Goal: Task Accomplishment & Management: Use online tool/utility

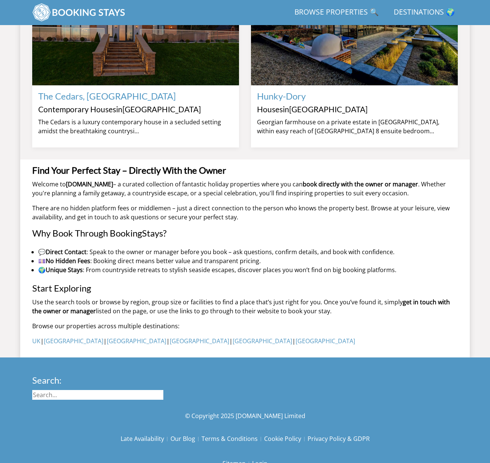
scroll to position [718, 0]
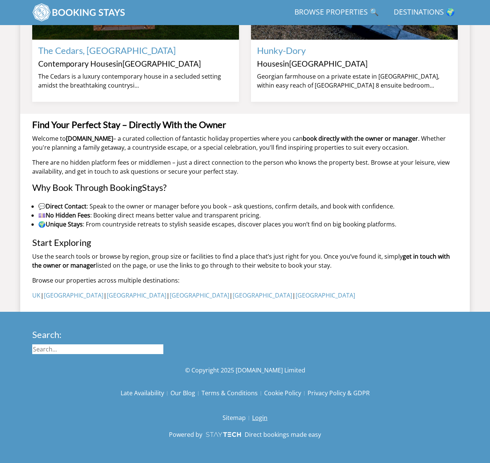
click at [253, 416] on link "Login" at bounding box center [259, 418] width 15 height 13
click at [260, 421] on link "Login" at bounding box center [259, 418] width 15 height 13
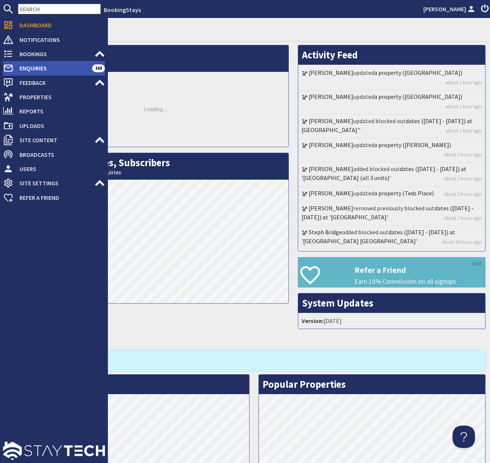
click at [36, 70] on span "Enquiries" at bounding box center [52, 68] width 79 height 12
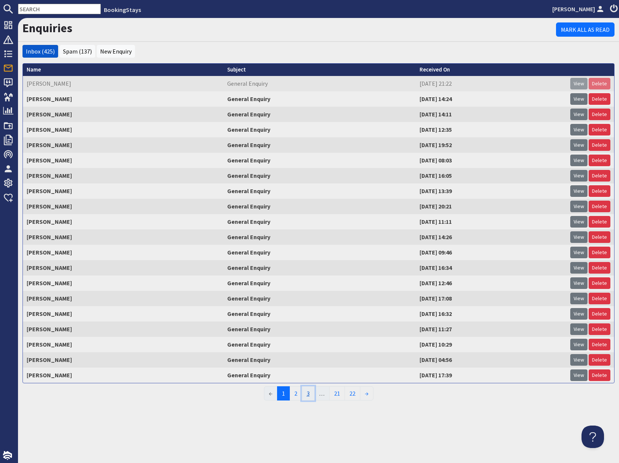
click at [307, 396] on link "3" at bounding box center [308, 394] width 13 height 14
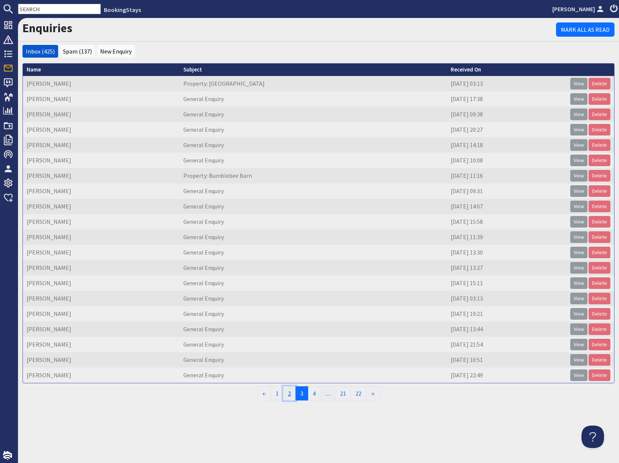
click at [291, 396] on link "2" at bounding box center [289, 394] width 13 height 14
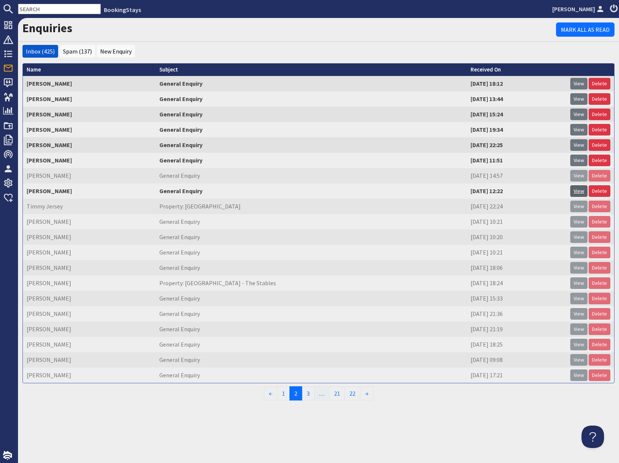
click at [490, 193] on link "View" at bounding box center [578, 191] width 17 height 12
click at [490, 190] on link "View" at bounding box center [578, 191] width 17 height 12
click at [490, 161] on link "View" at bounding box center [578, 161] width 17 height 12
click at [490, 145] on link "View" at bounding box center [578, 145] width 17 height 12
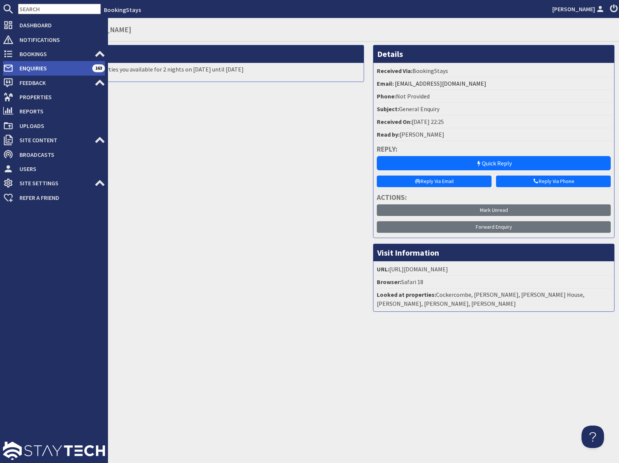
click at [38, 68] on span "Enquiries" at bounding box center [52, 68] width 79 height 12
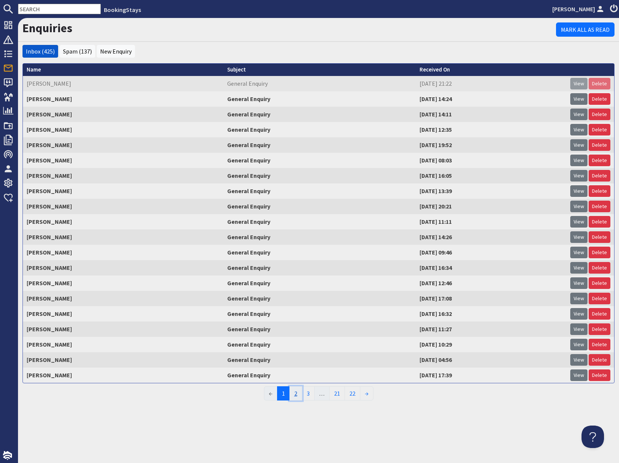
click at [296, 394] on link "2" at bounding box center [295, 394] width 13 height 14
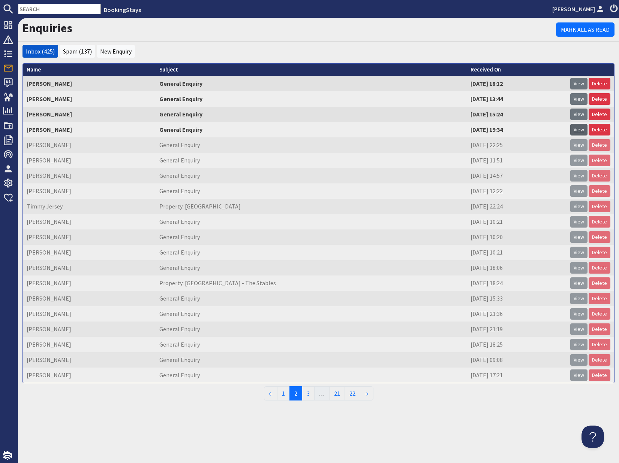
click at [577, 129] on link "View" at bounding box center [578, 130] width 17 height 12
click at [582, 129] on link "View" at bounding box center [578, 130] width 17 height 12
click at [578, 84] on link "View" at bounding box center [578, 84] width 17 height 12
click at [577, 206] on link "View" at bounding box center [578, 207] width 17 height 12
click at [284, 395] on link "1" at bounding box center [283, 394] width 13 height 14
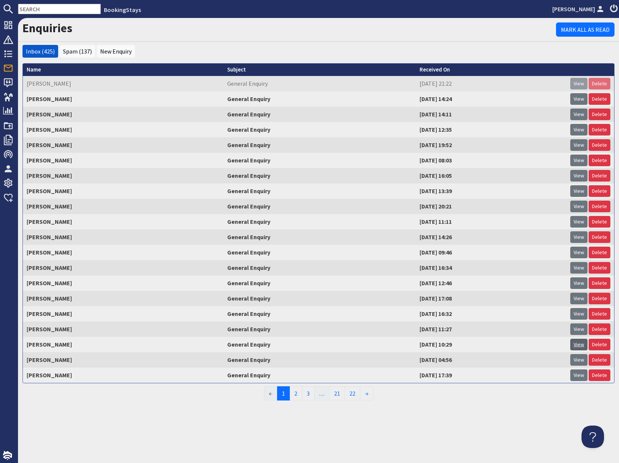
click at [579, 343] on link "View" at bounding box center [578, 345] width 17 height 12
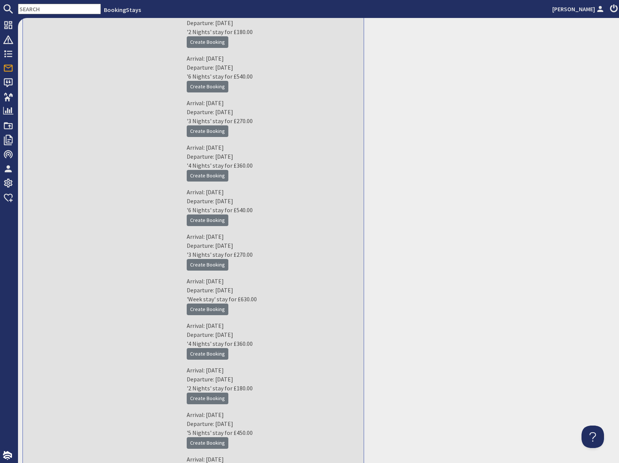
scroll to position [1299, 0]
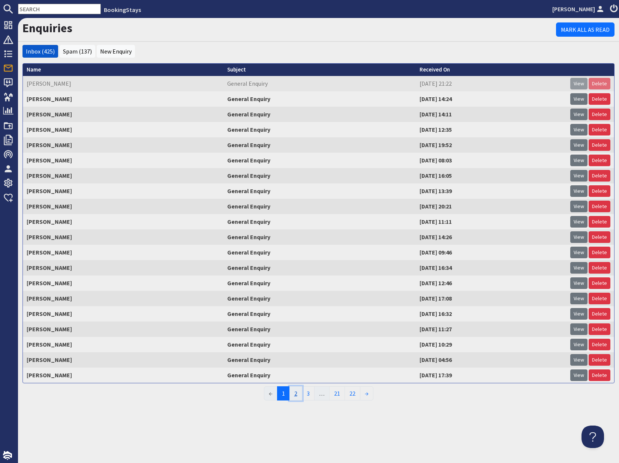
click at [295, 395] on link "2" at bounding box center [295, 394] width 13 height 14
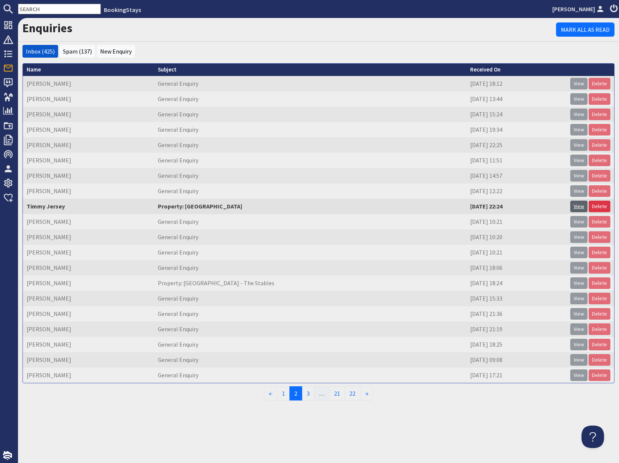
click at [582, 205] on link "View" at bounding box center [578, 207] width 17 height 12
click at [598, 206] on link "Delete" at bounding box center [599, 207] width 22 height 12
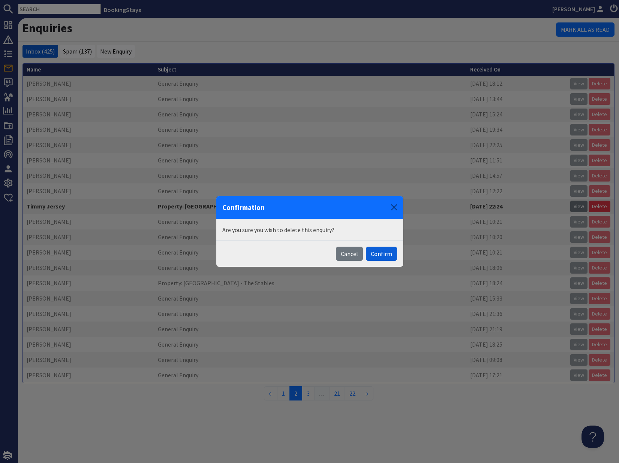
click at [378, 255] on button "Confirm" at bounding box center [381, 254] width 31 height 14
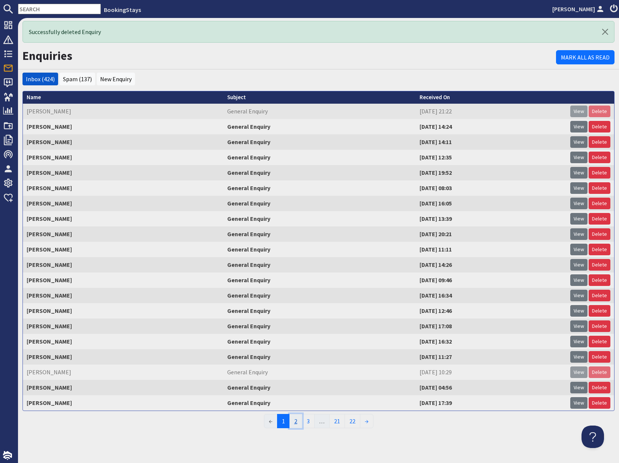
click at [296, 422] on link "2" at bounding box center [295, 421] width 13 height 14
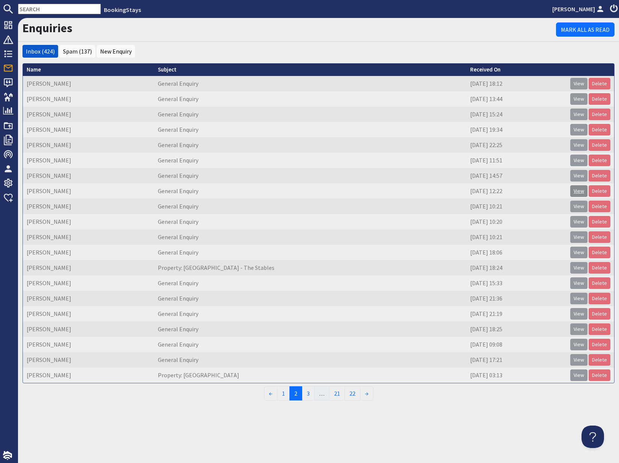
click at [580, 191] on link "View" at bounding box center [578, 191] width 17 height 12
click at [284, 395] on link "1" at bounding box center [283, 394] width 13 height 14
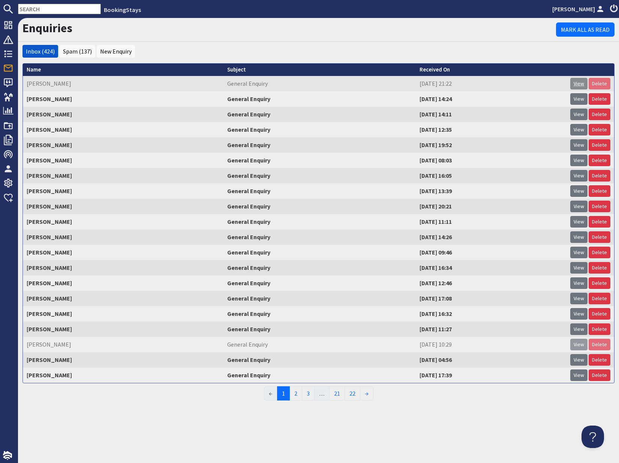
click at [577, 84] on link "View" at bounding box center [578, 84] width 17 height 12
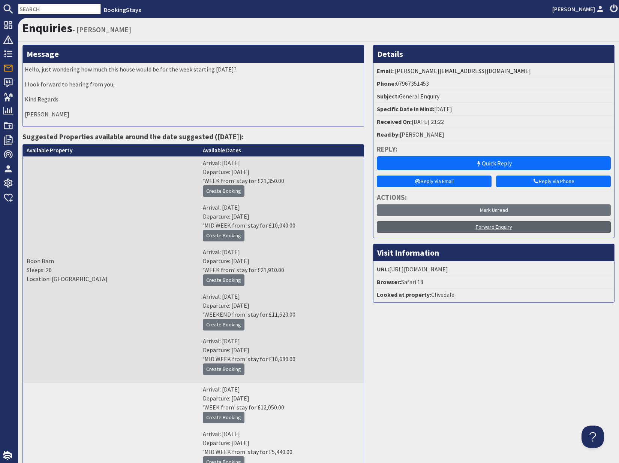
click at [490, 228] on link "Forward Enquiry" at bounding box center [494, 227] width 234 height 12
click at [492, 228] on link "Forward Enquiry" at bounding box center [494, 227] width 234 height 12
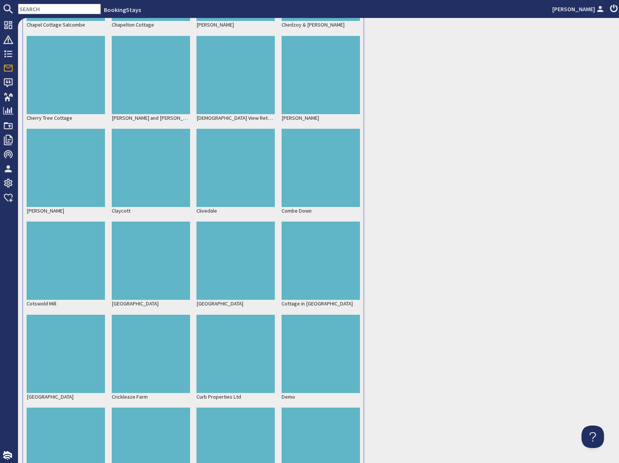
scroll to position [52009, 0]
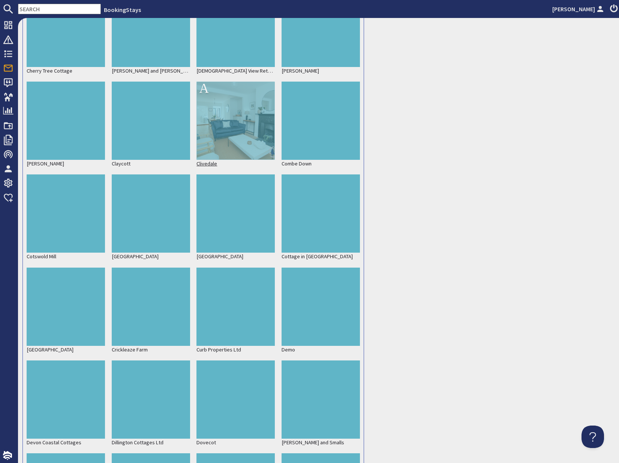
click at [235, 138] on div at bounding box center [235, 121] width 78 height 78
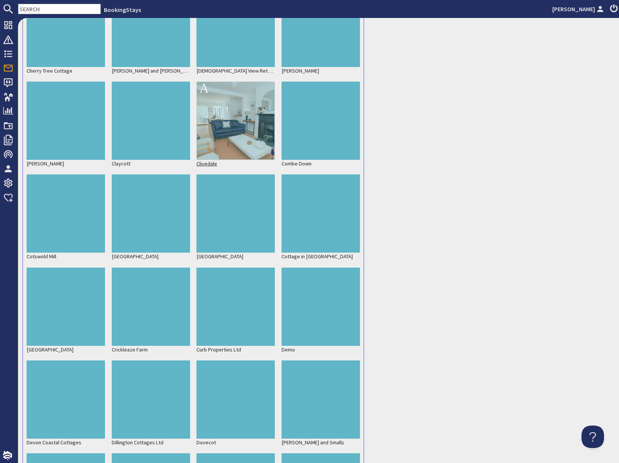
click at [205, 165] on p "Clivedale" at bounding box center [235, 164] width 78 height 8
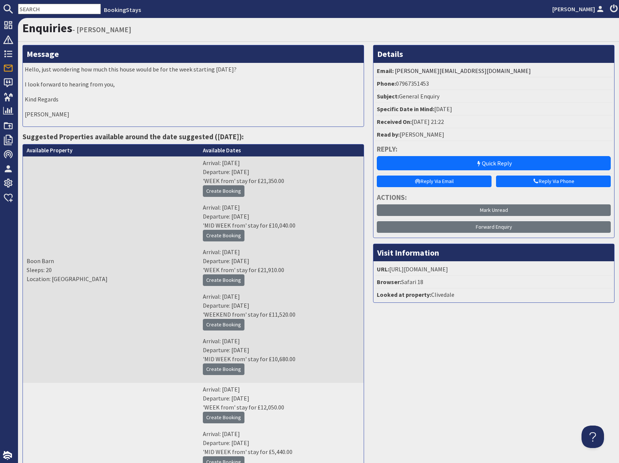
scroll to position [3, 0]
drag, startPoint x: 602, startPoint y: 324, endPoint x: 609, endPoint y: 291, distance: 34.2
click at [501, 228] on link "Forward Enquiry" at bounding box center [494, 227] width 234 height 12
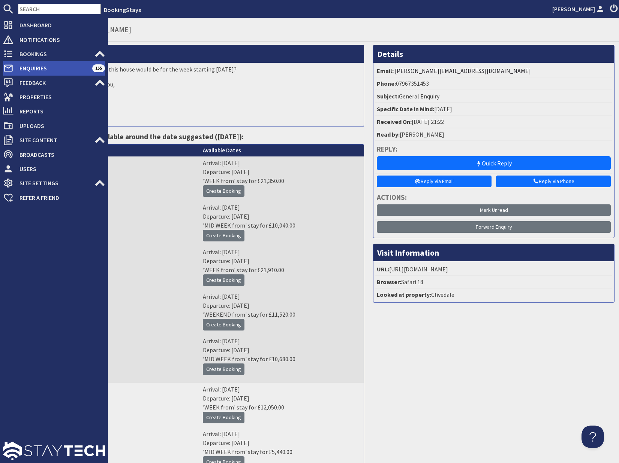
click at [27, 66] on span "Enquiries" at bounding box center [52, 68] width 79 height 12
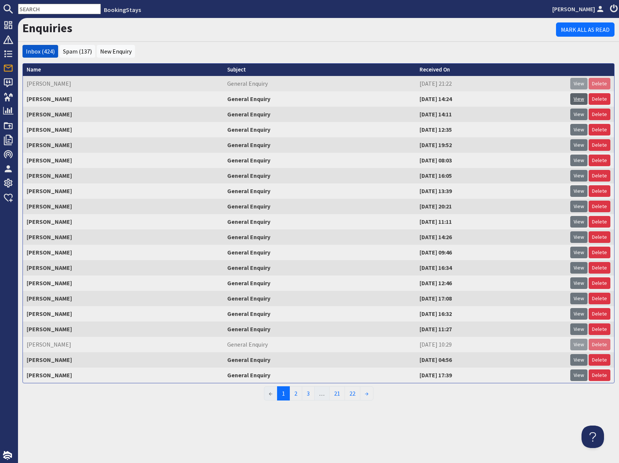
click at [578, 99] on link "View" at bounding box center [578, 99] width 17 height 12
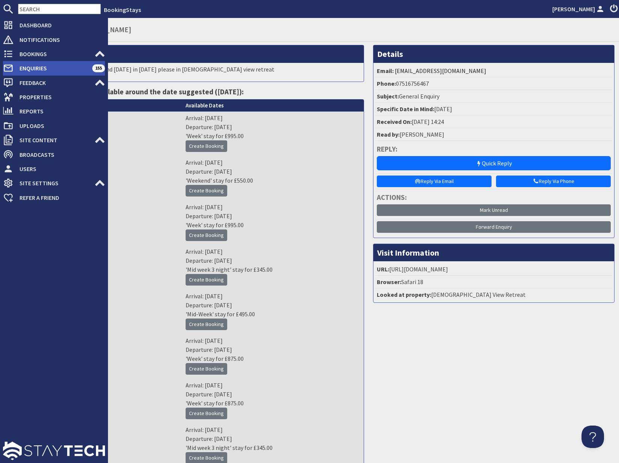
click at [28, 69] on span "Enquiries" at bounding box center [52, 68] width 79 height 12
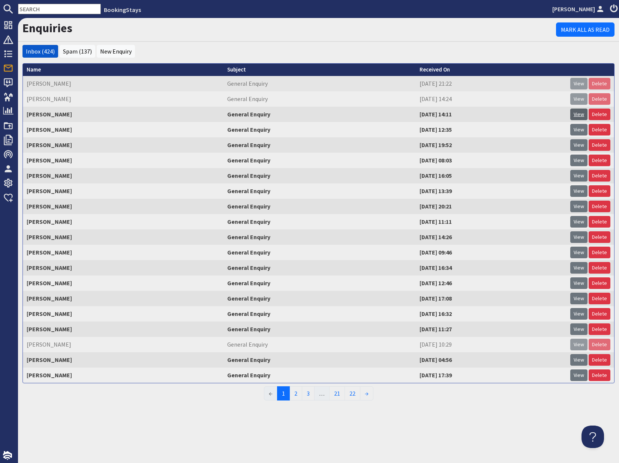
click at [580, 115] on link "View" at bounding box center [578, 115] width 17 height 12
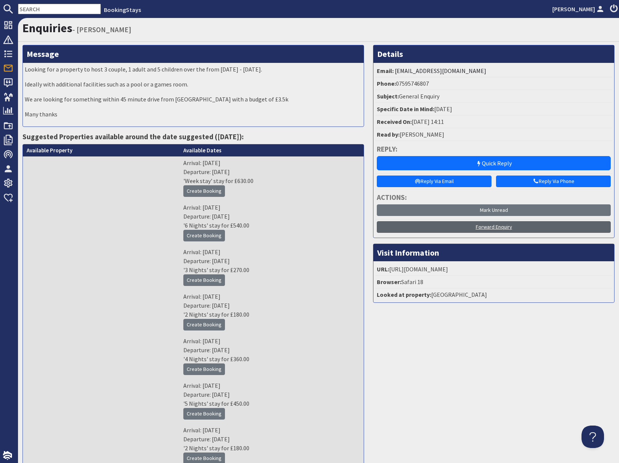
click at [503, 228] on link "Forward Enquiry" at bounding box center [494, 227] width 234 height 12
click at [505, 225] on link "Forward Enquiry" at bounding box center [494, 227] width 234 height 12
click at [490, 227] on link "Forward Enquiry" at bounding box center [494, 227] width 234 height 12
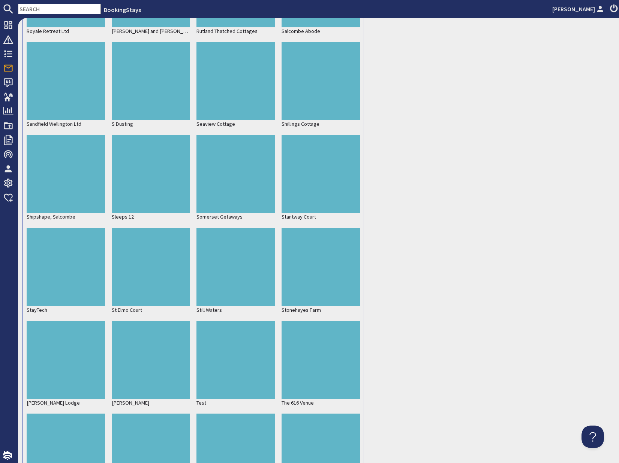
scroll to position [96541, 0]
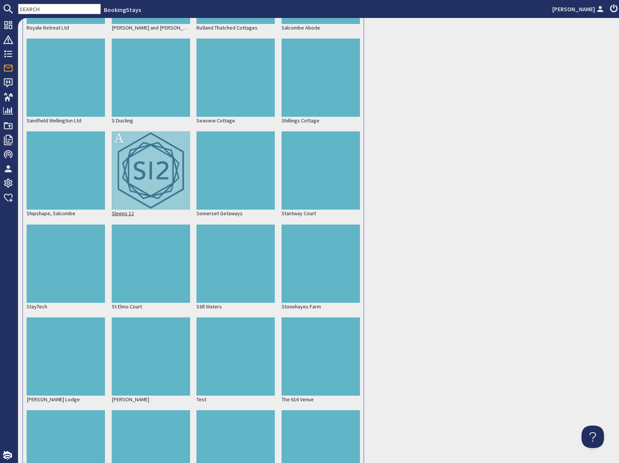
click at [127, 190] on div at bounding box center [151, 171] width 78 height 78
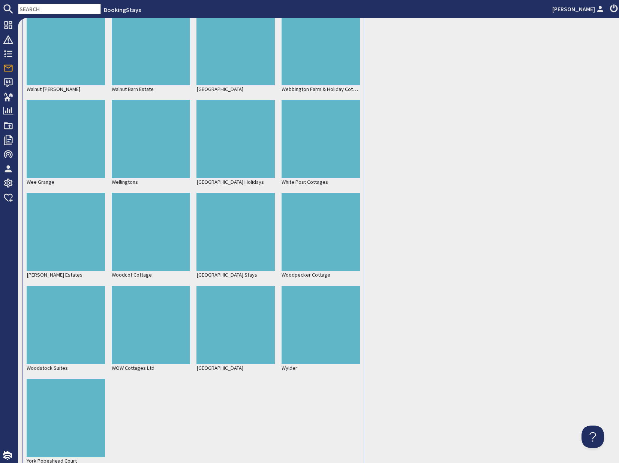
scroll to position [97567, 0]
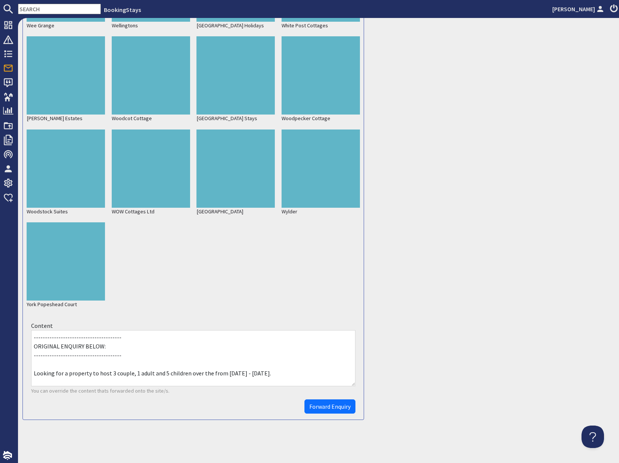
click at [335, 407] on span "Forward Enquiry" at bounding box center [329, 406] width 41 height 7
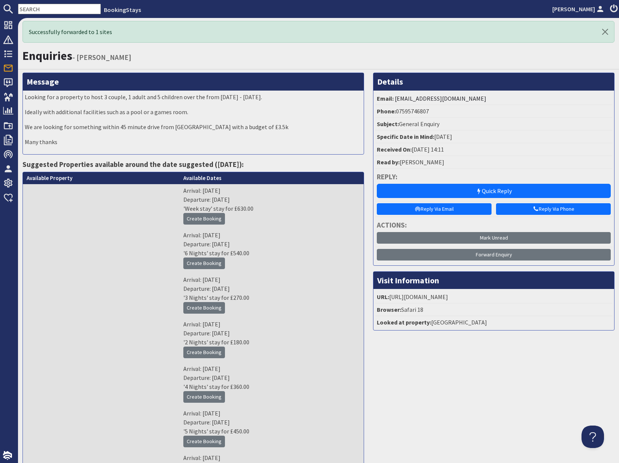
scroll to position [0, 0]
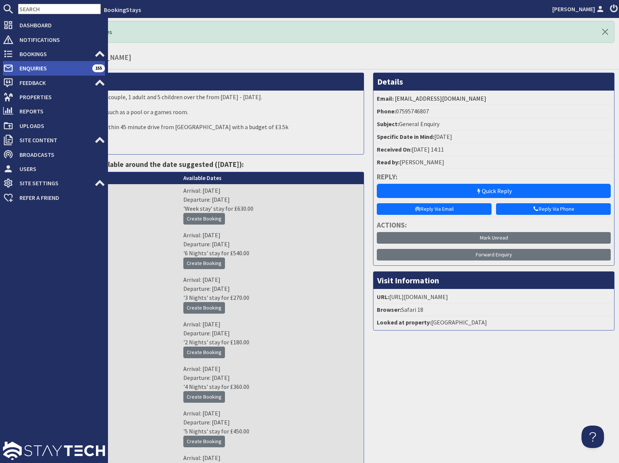
click at [26, 70] on span "Enquiries" at bounding box center [52, 68] width 79 height 12
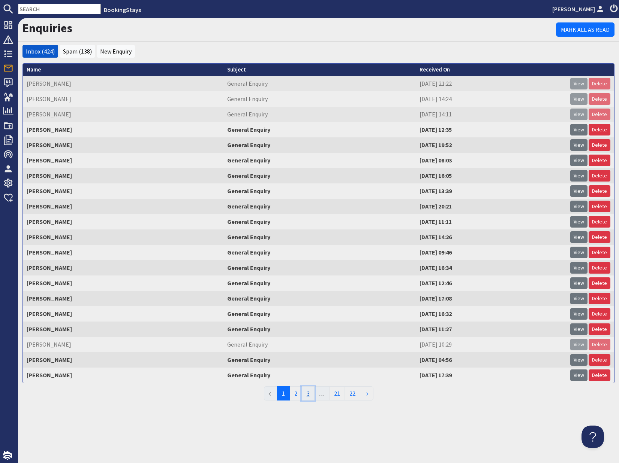
click at [309, 395] on link "3" at bounding box center [308, 394] width 13 height 14
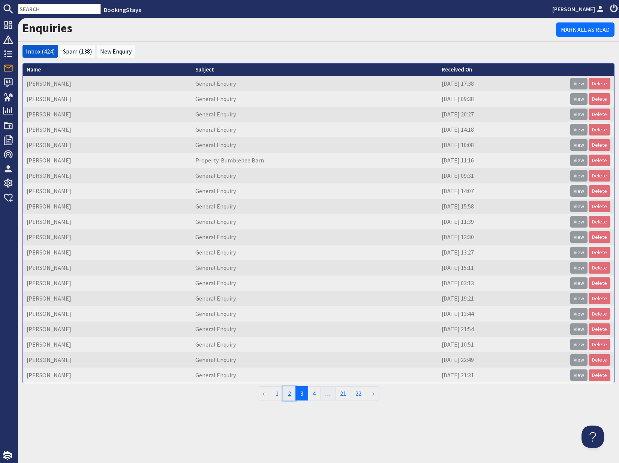
click at [289, 396] on link "2" at bounding box center [289, 394] width 13 height 14
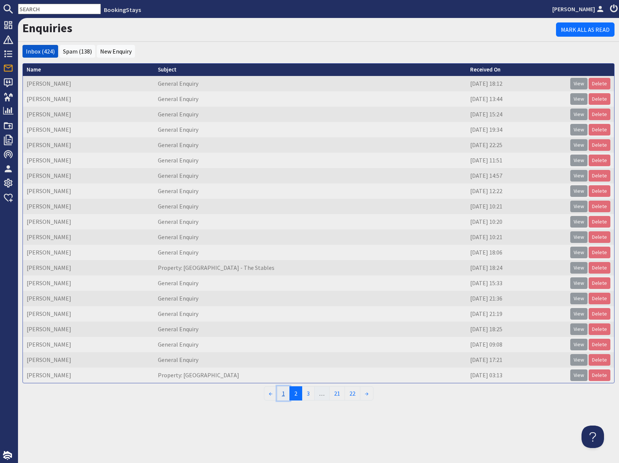
click at [284, 395] on link "1" at bounding box center [283, 394] width 13 height 14
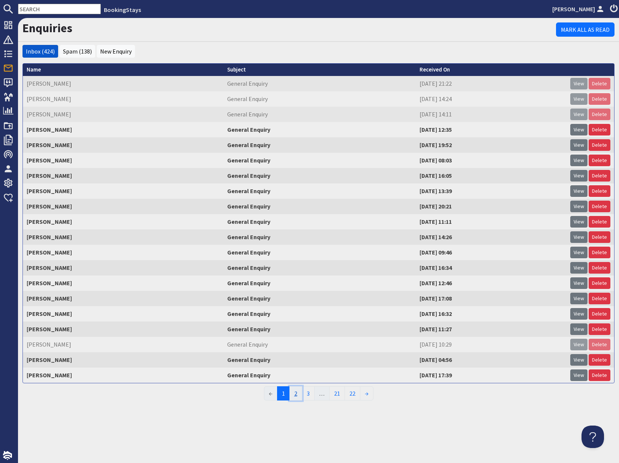
click at [295, 395] on link "2" at bounding box center [295, 394] width 13 height 14
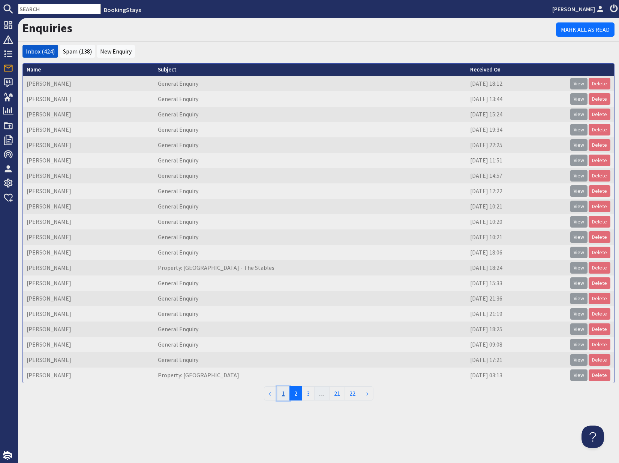
click at [282, 395] on link "1" at bounding box center [283, 394] width 13 height 14
